Goal: Check status: Check status

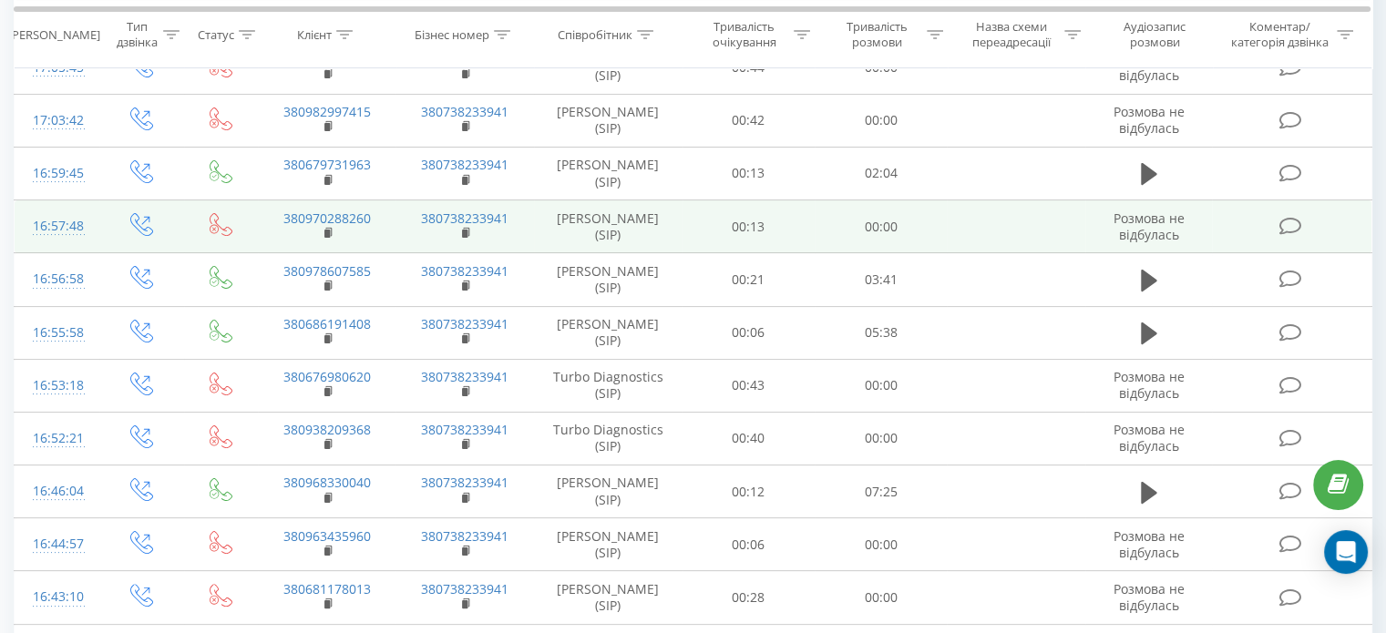
scroll to position [286, 0]
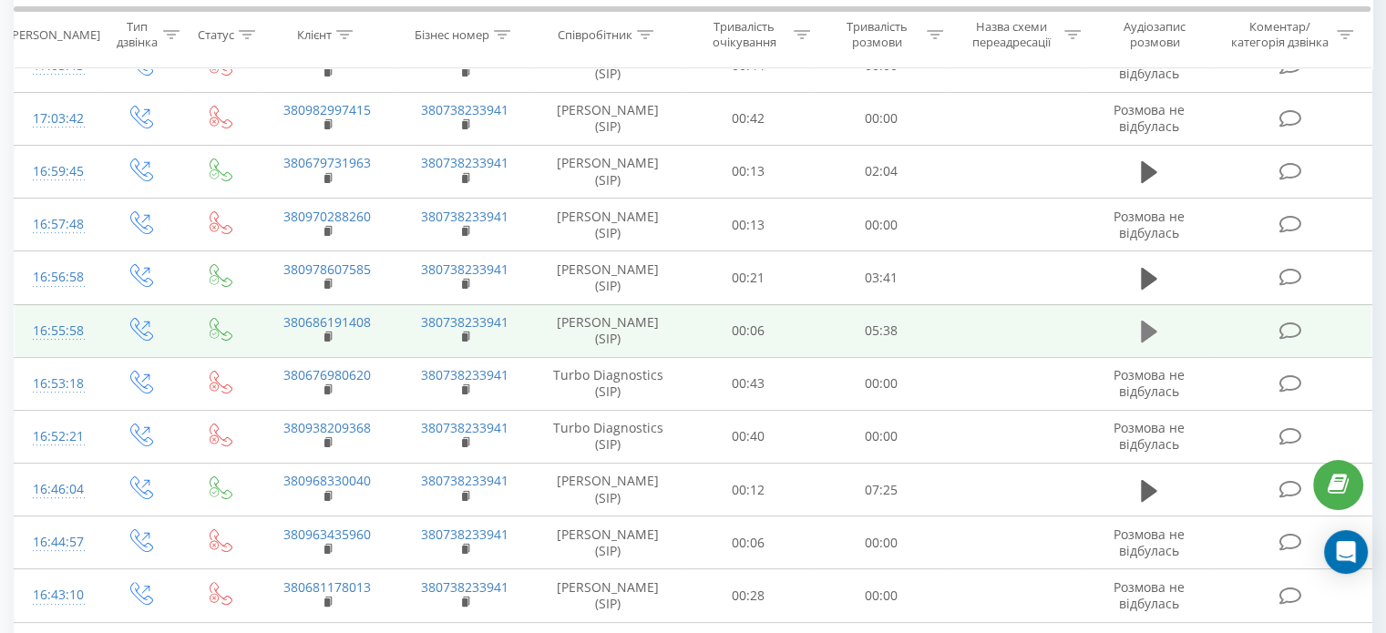
click at [1143, 321] on icon at bounding box center [1149, 332] width 16 height 22
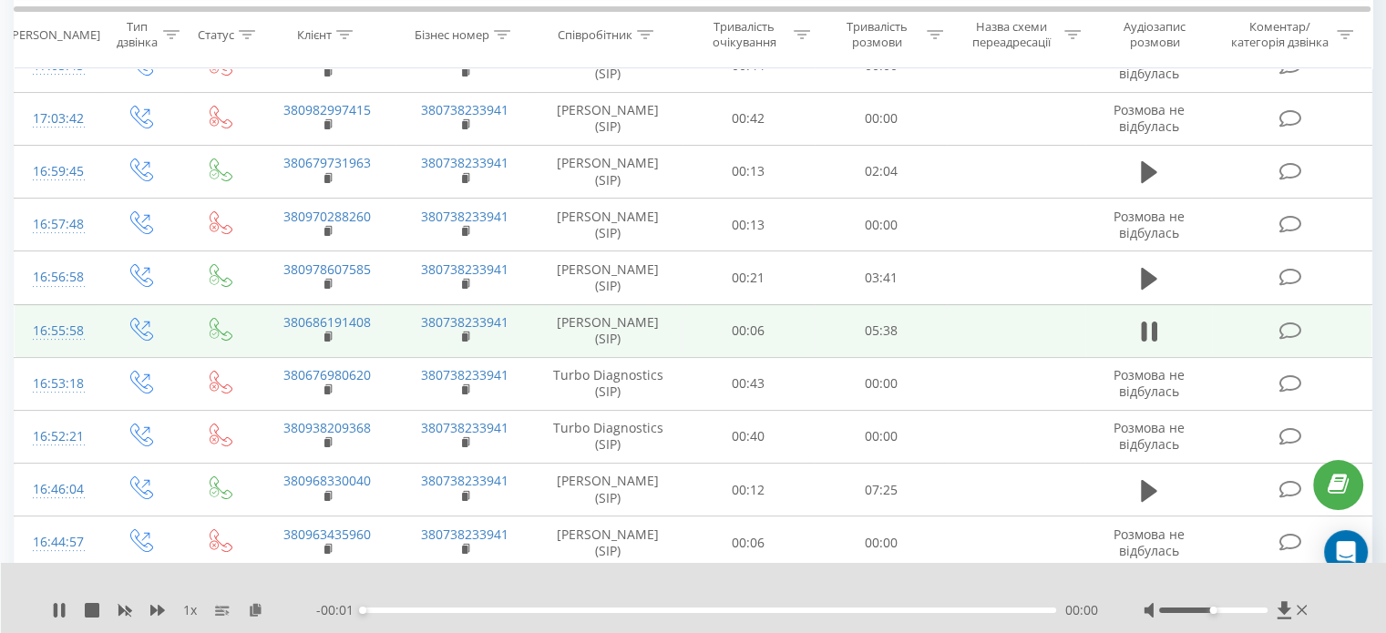
click at [372, 612] on div "00:00" at bounding box center [710, 610] width 694 height 5
click at [388, 612] on div "00:00" at bounding box center [710, 610] width 694 height 5
click at [55, 608] on icon at bounding box center [56, 610] width 4 height 15
